Goal: Navigation & Orientation: Find specific page/section

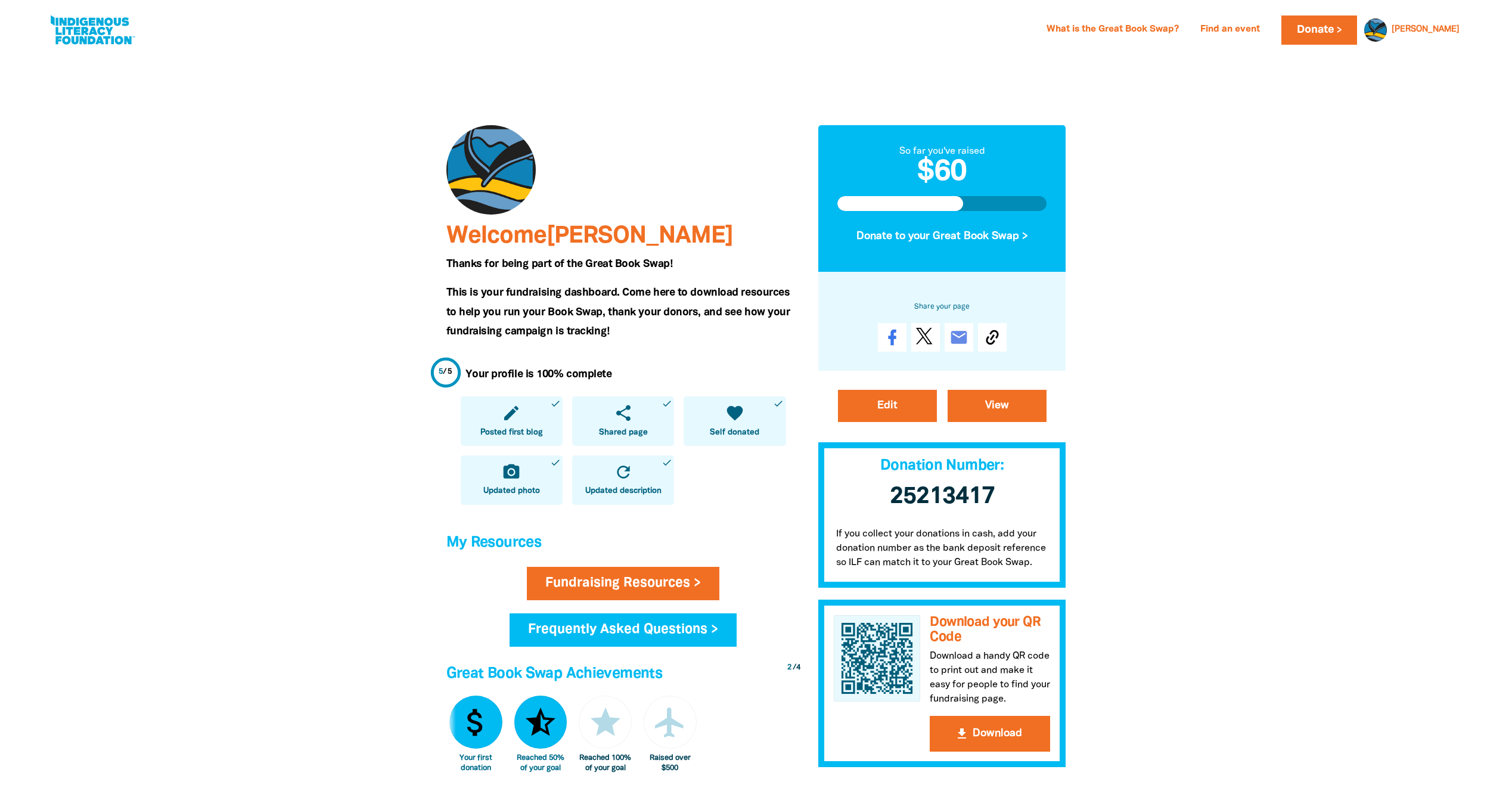
drag, startPoint x: 241, startPoint y: 743, endPoint x: 256, endPoint y: 717, distance: 30.0
click at [241, 743] on div at bounding box center [756, 702] width 1512 height 1298
click at [175, 391] on div at bounding box center [756, 702] width 1512 height 1298
